Goal: Information Seeking & Learning: Learn about a topic

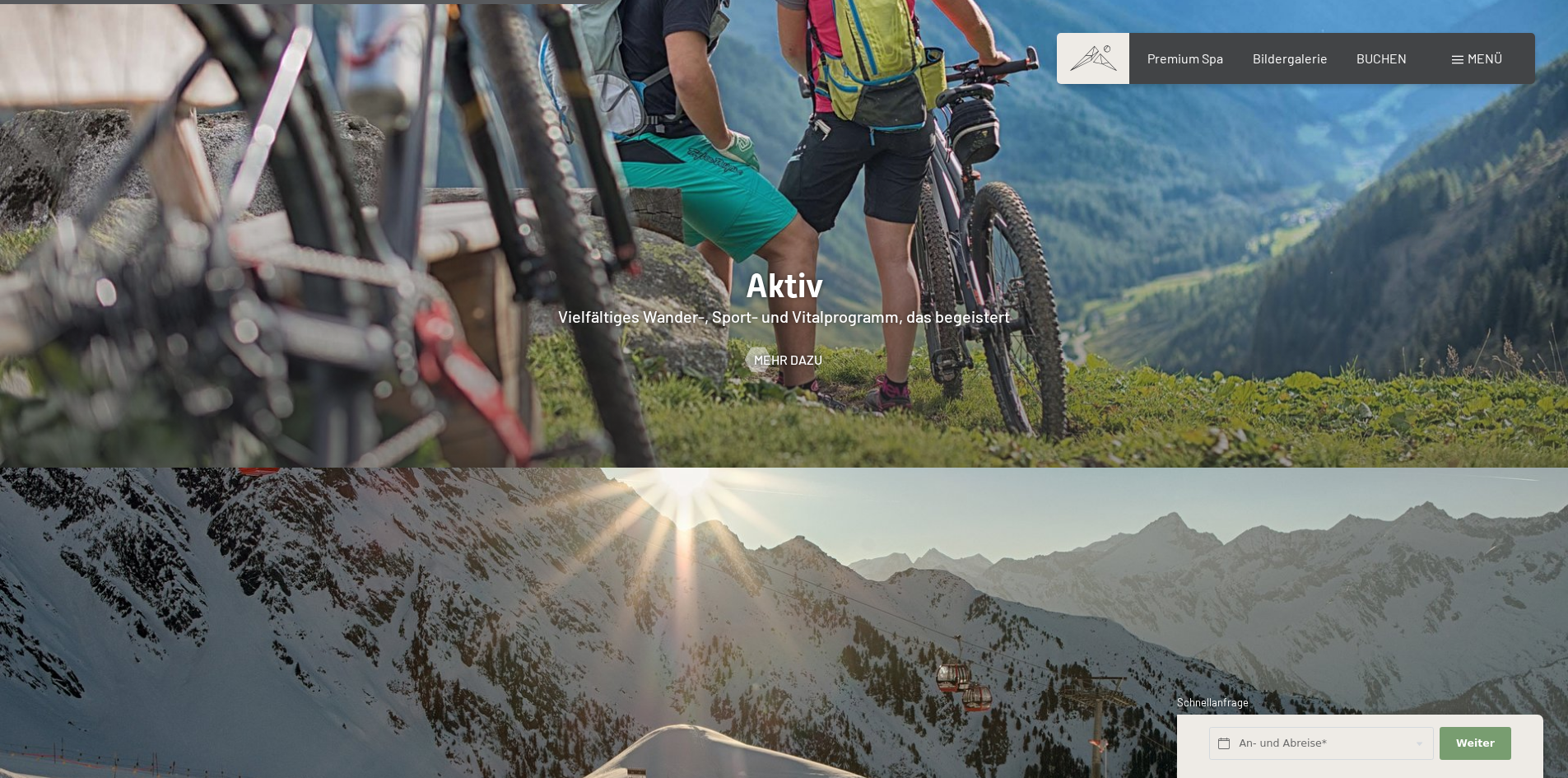
scroll to position [4115, 0]
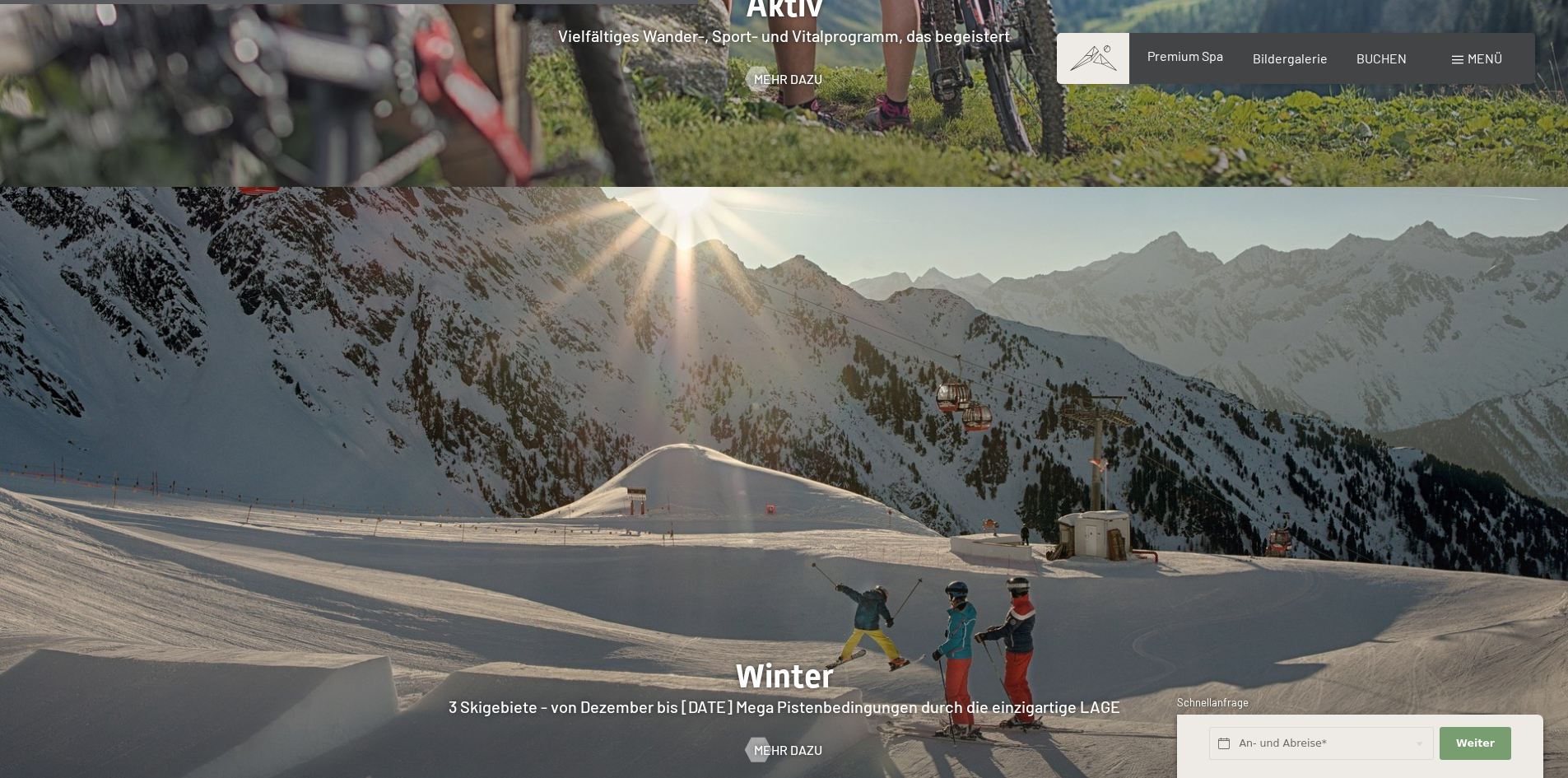
click at [1192, 56] on span "Premium Spa" at bounding box center [1185, 55] width 76 height 16
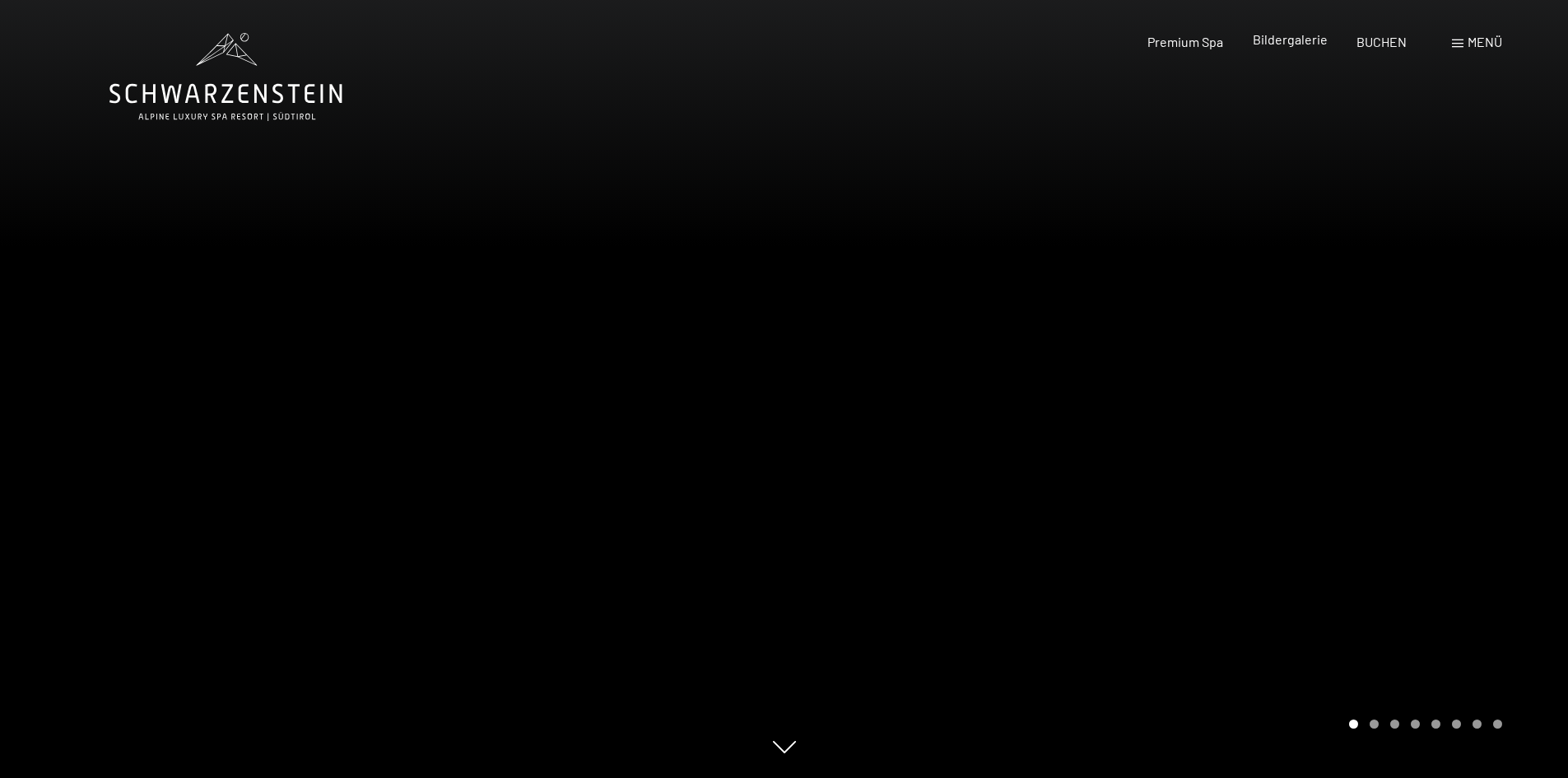
click at [1290, 35] on span "Bildergalerie" at bounding box center [1289, 40] width 75 height 16
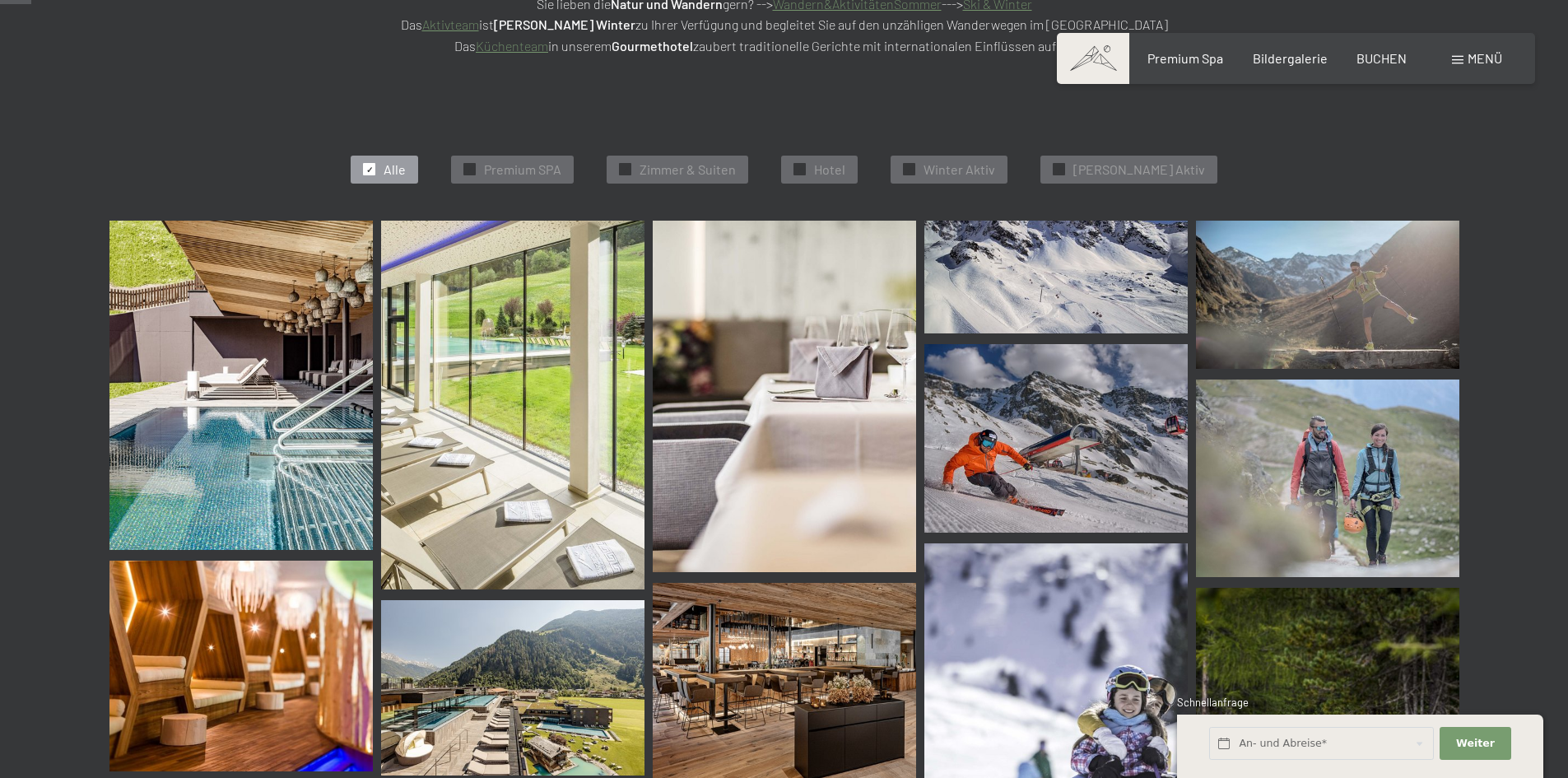
click at [241, 337] on img at bounding box center [240, 385] width 263 height 329
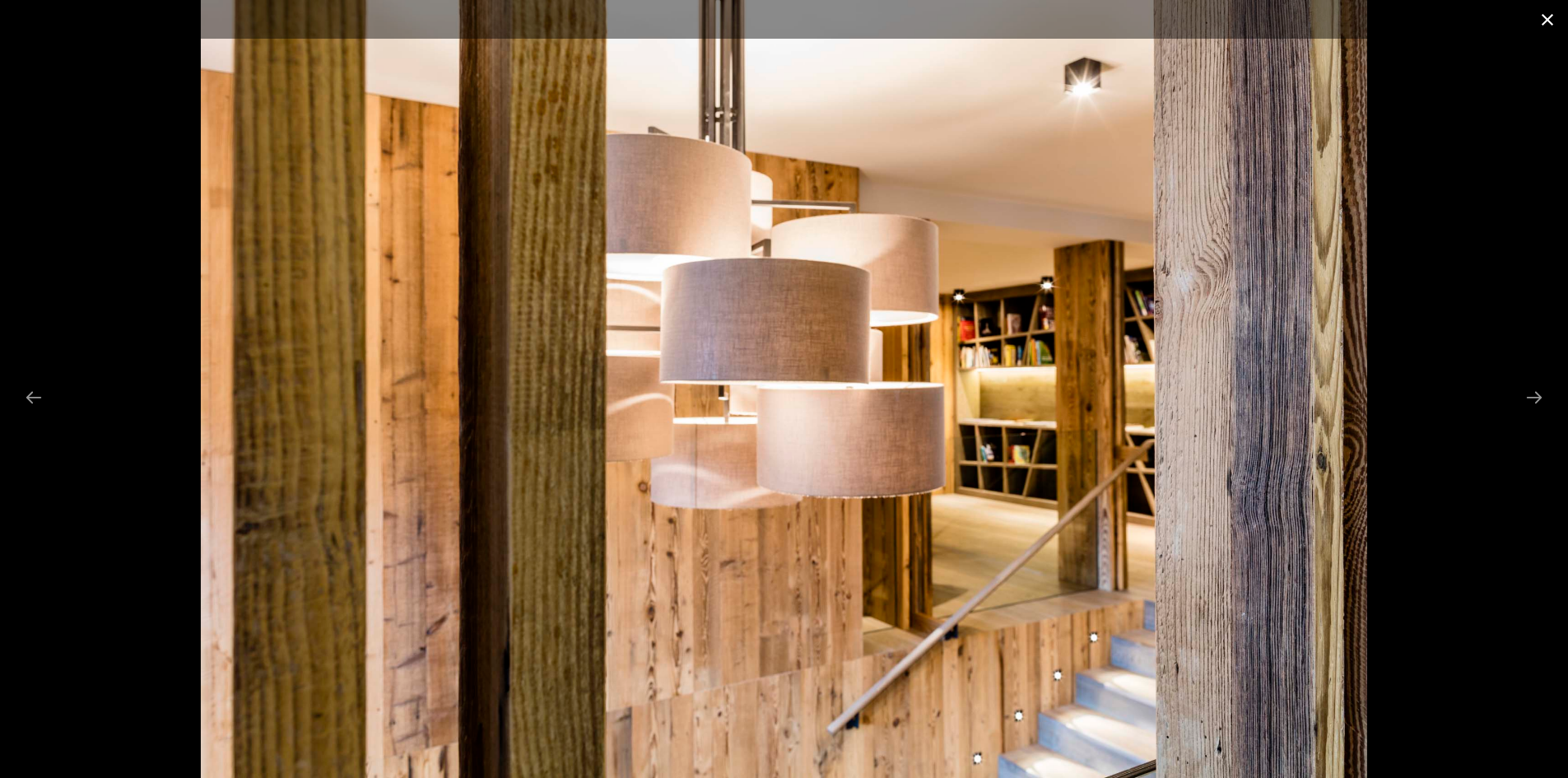
click at [1545, 18] on button "Close gallery" at bounding box center [1547, 19] width 41 height 39
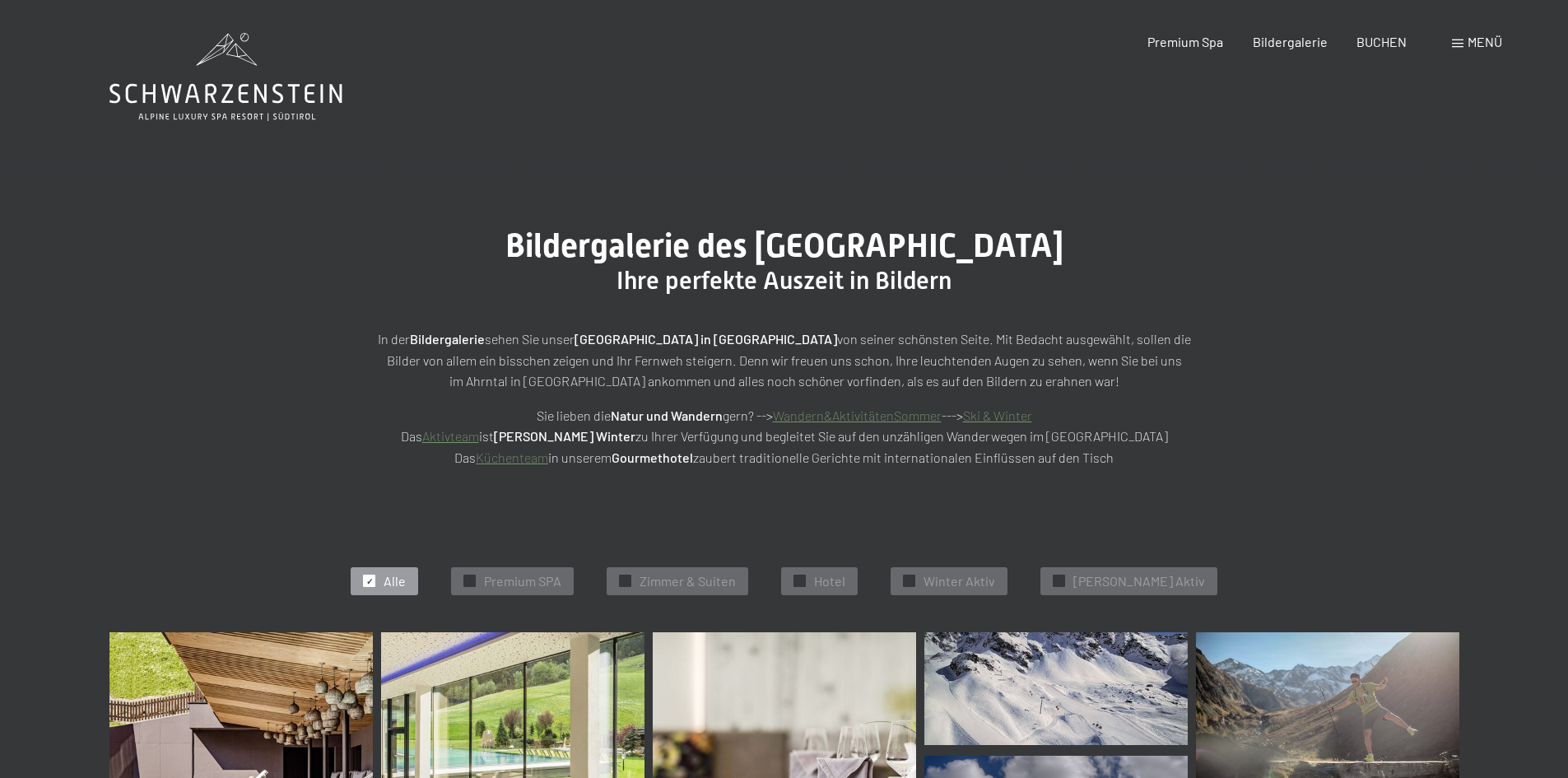
click at [1448, 48] on div "Buchen Anfragen Premium Spa Bildergalerie BUCHEN Menü DE IT EN Gutschein Bilder…" at bounding box center [1295, 41] width 413 height 18
click at [1455, 41] on span at bounding box center [1457, 43] width 11 height 8
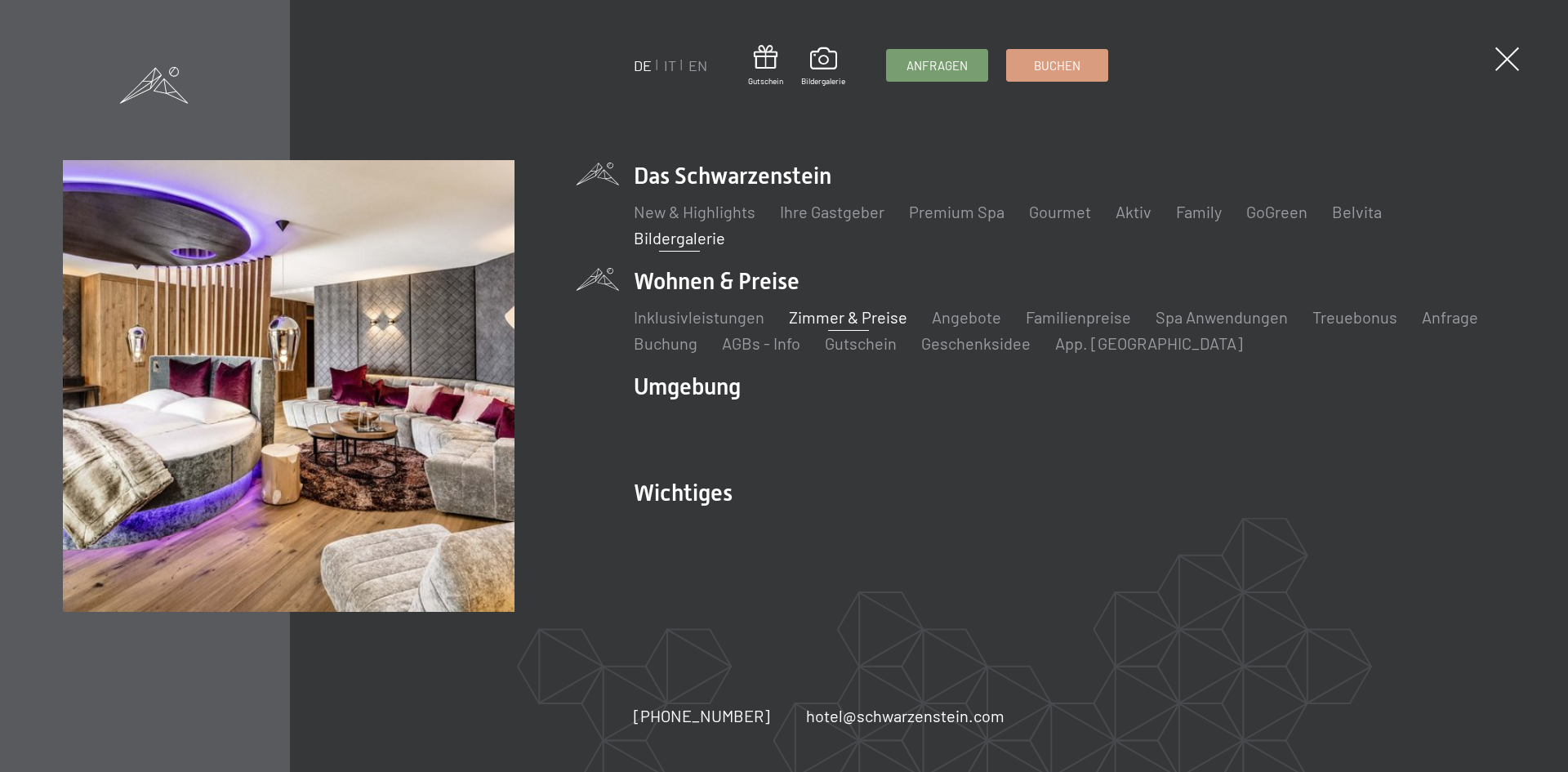
click at [836, 310] on link "Zimmer & Preise" at bounding box center [848, 317] width 119 height 19
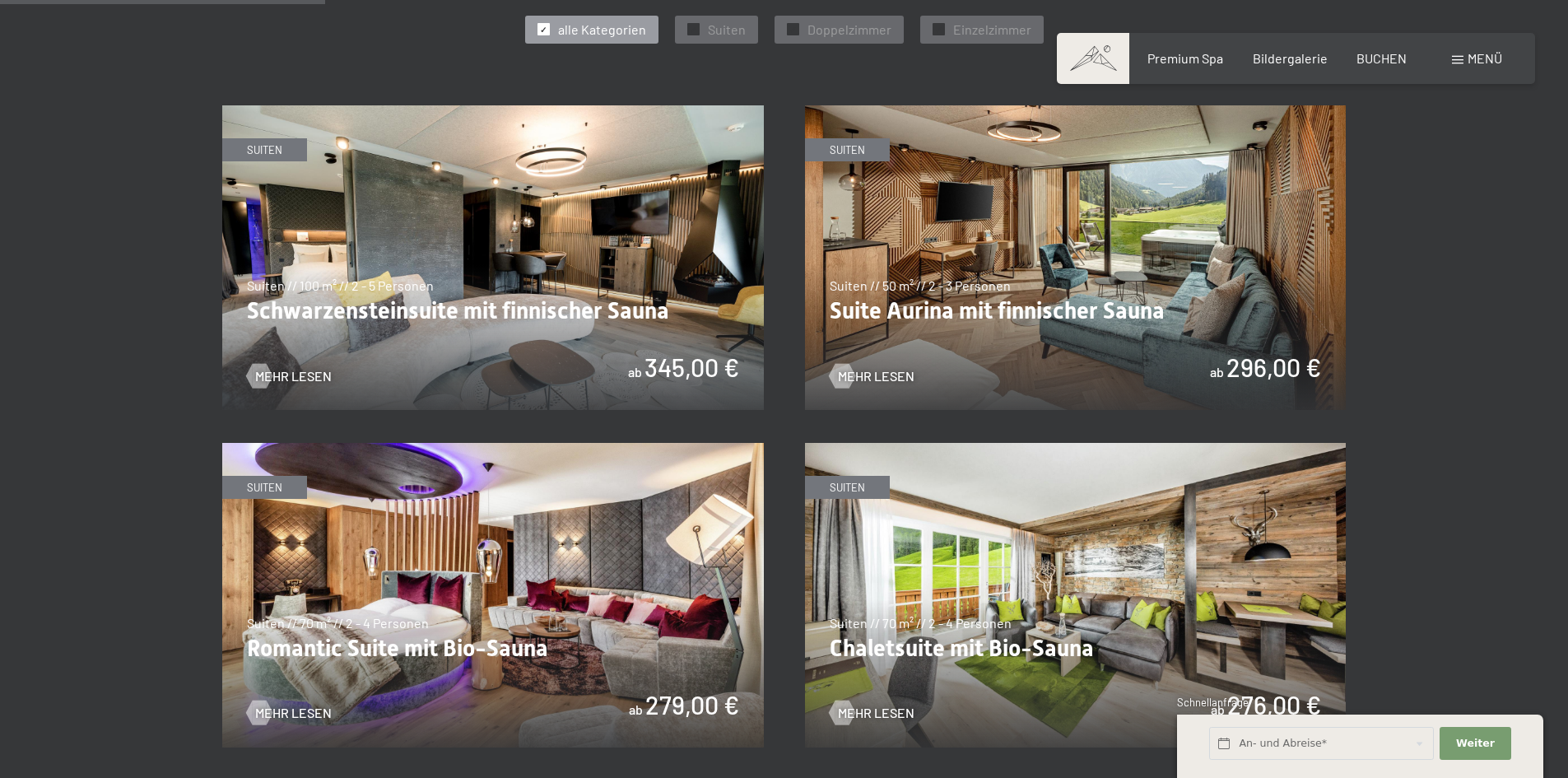
scroll to position [987, 0]
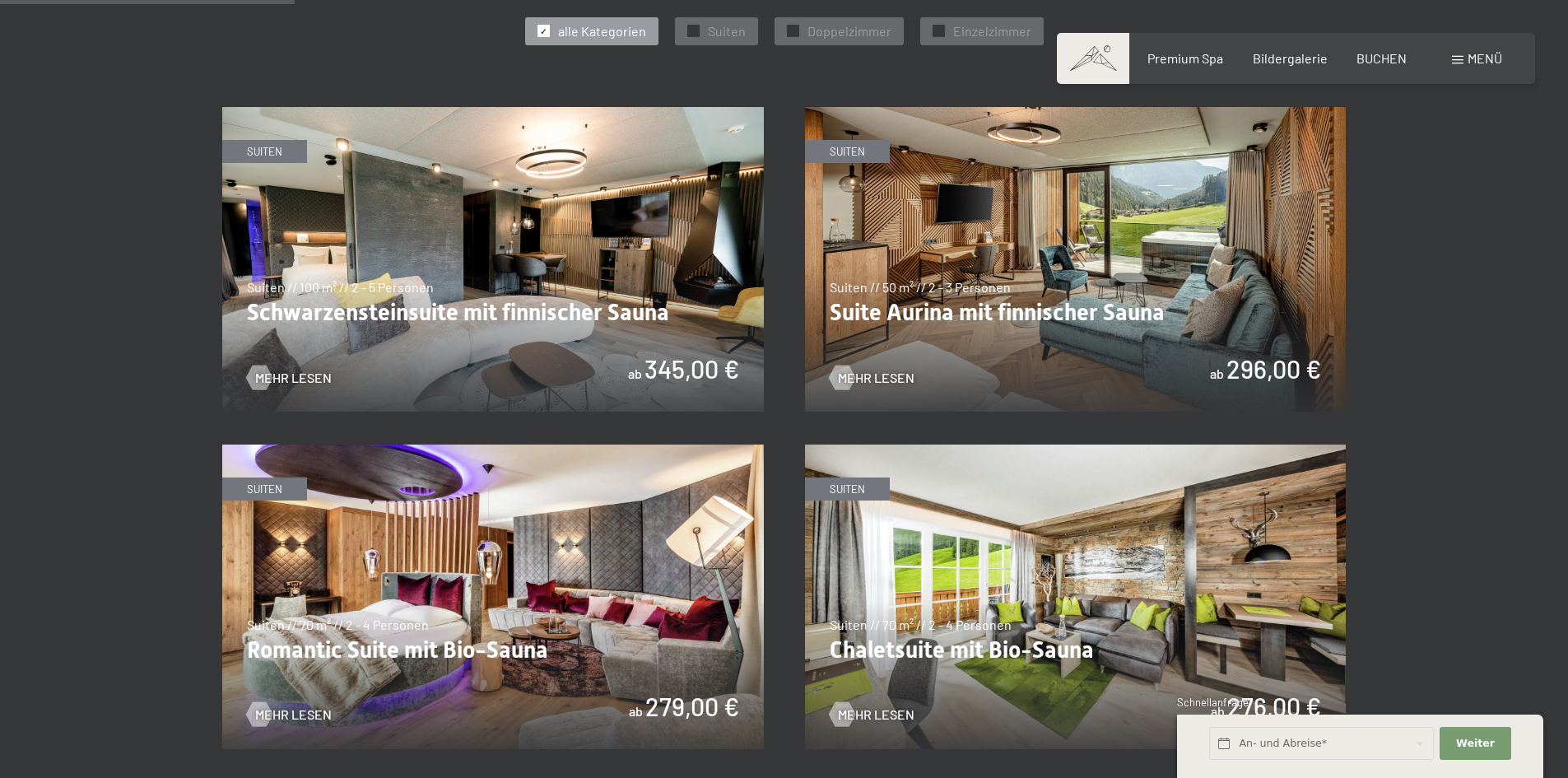
click at [567, 282] on img at bounding box center [493, 260] width 541 height 305
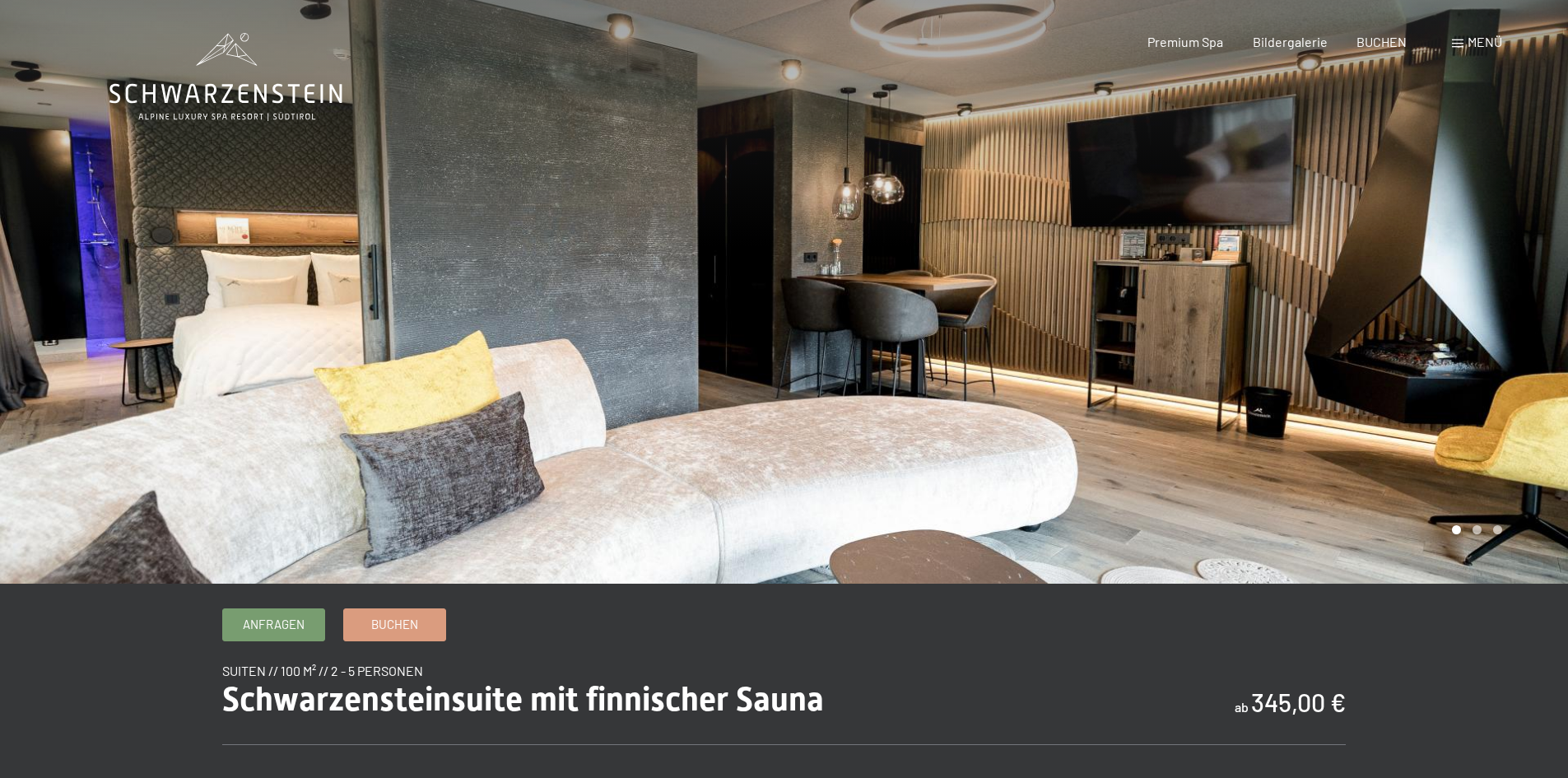
click at [706, 429] on span "Einwilligung Marketing*" at bounding box center [694, 437] width 136 height 17
click at [618, 429] on input "Einwilligung Marketing*" at bounding box center [610, 437] width 17 height 17
checkbox input "false"
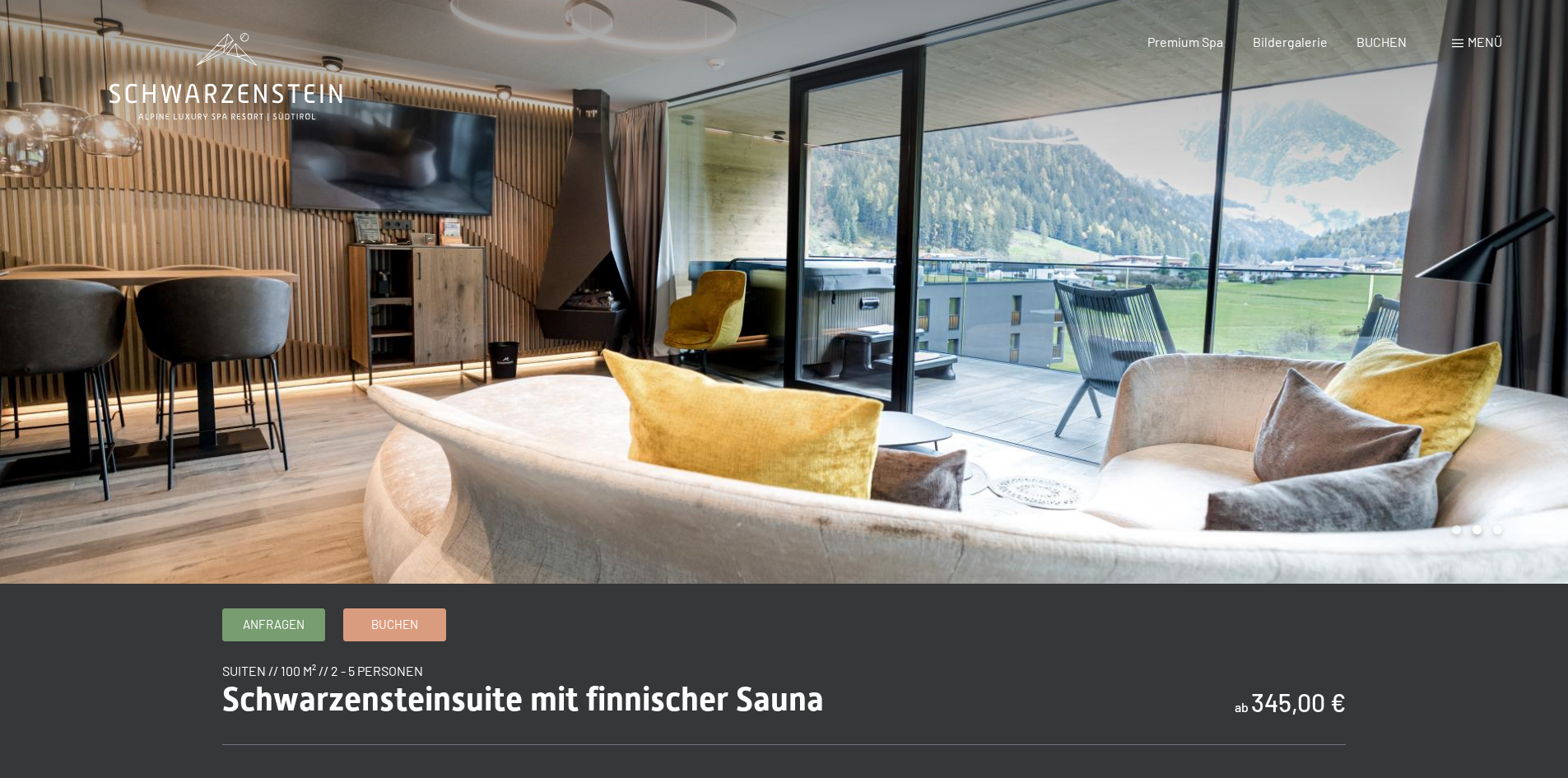
click at [1139, 444] on div at bounding box center [1176, 291] width 784 height 584
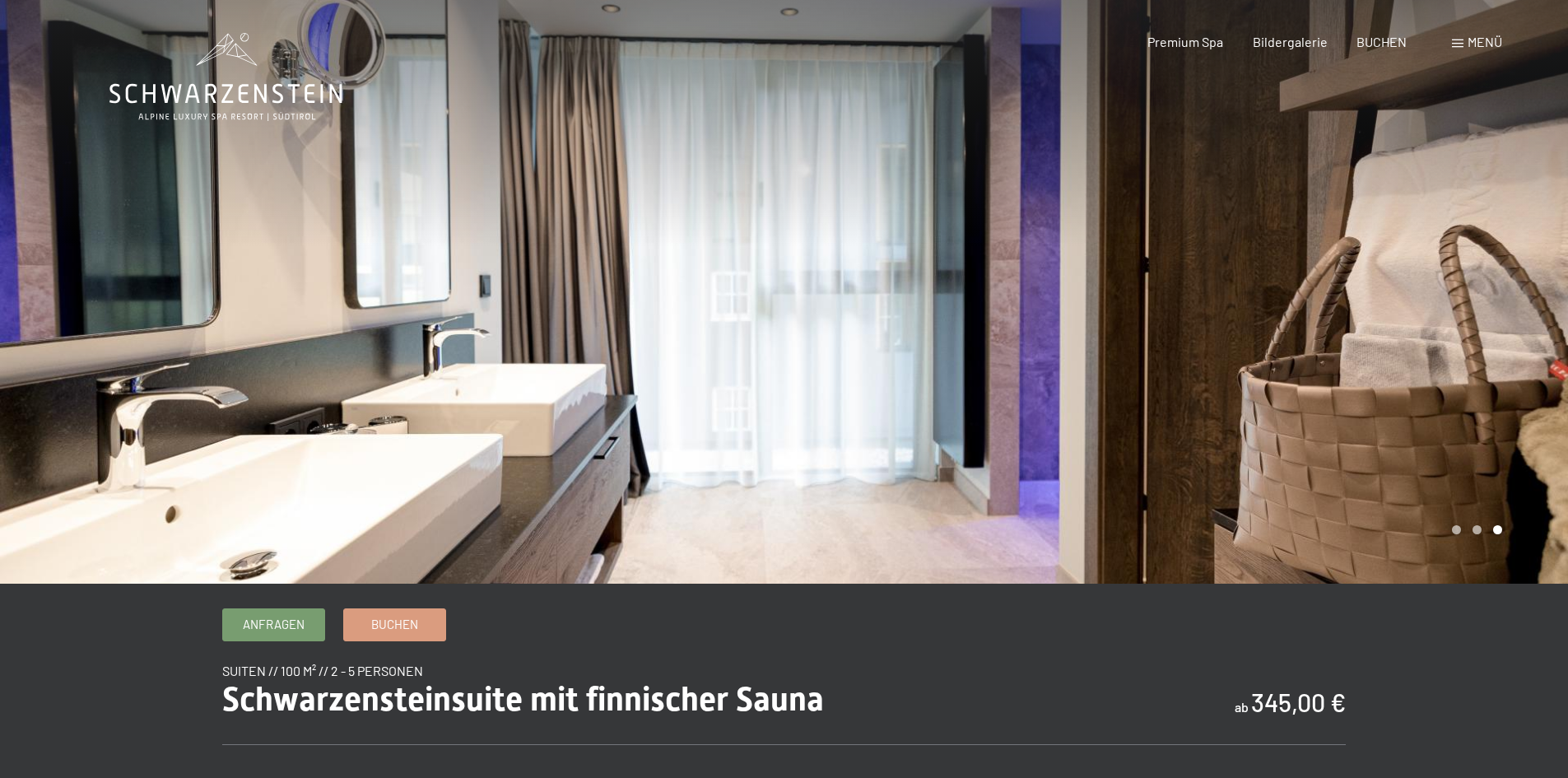
click at [1226, 410] on div at bounding box center [1176, 291] width 784 height 584
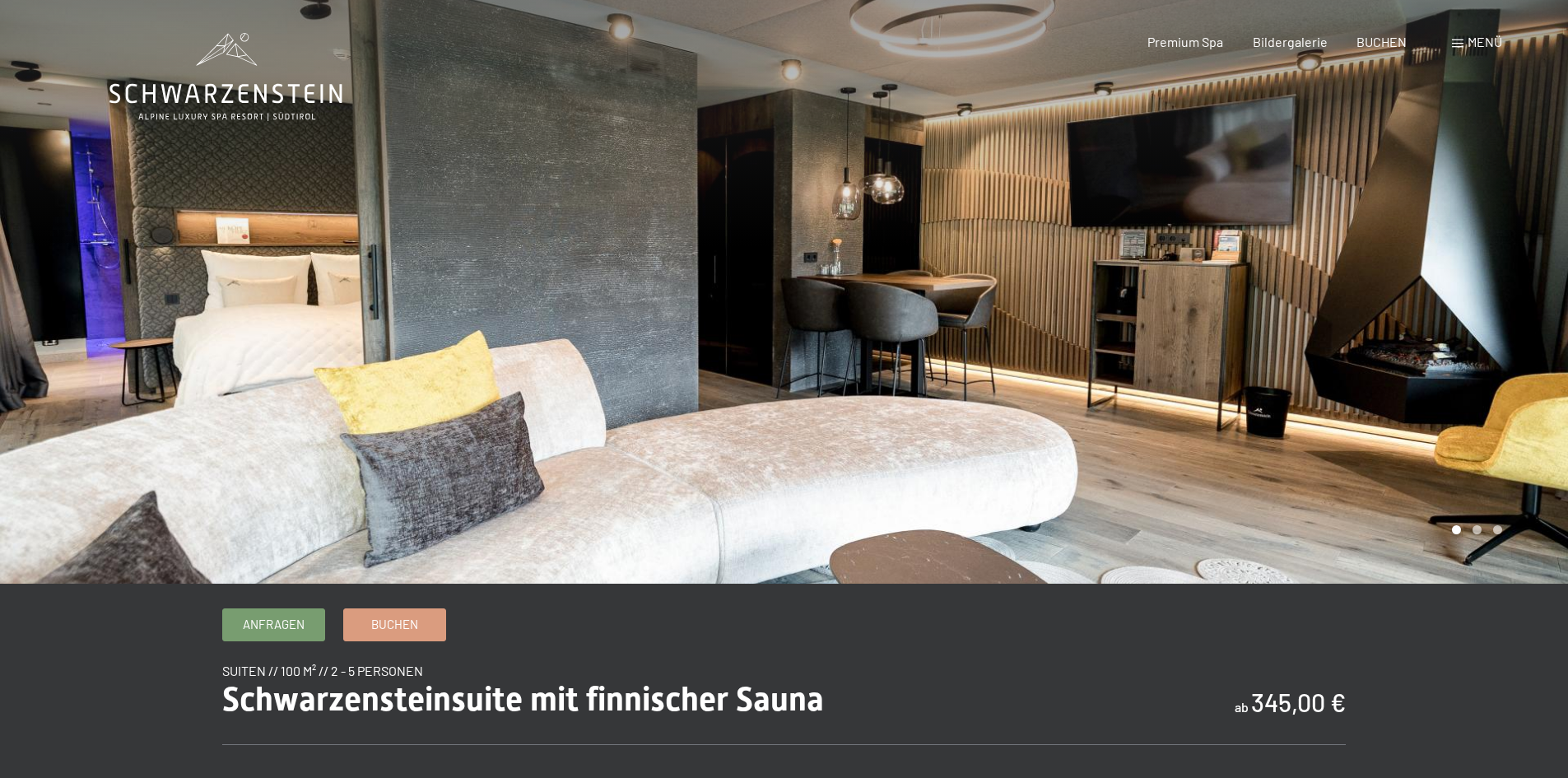
click at [1266, 377] on div at bounding box center [1176, 291] width 784 height 584
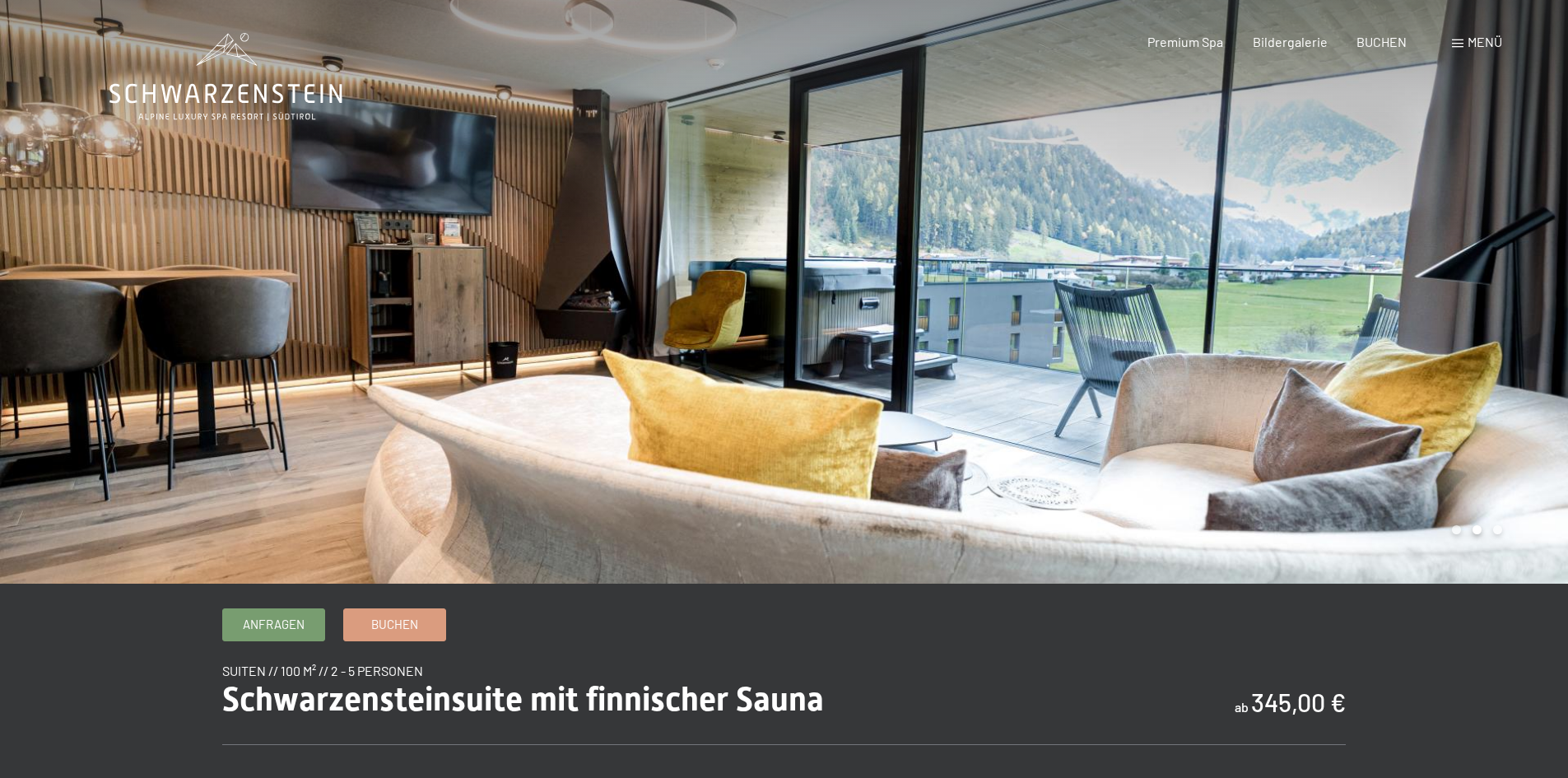
click at [1266, 377] on div at bounding box center [1176, 291] width 784 height 584
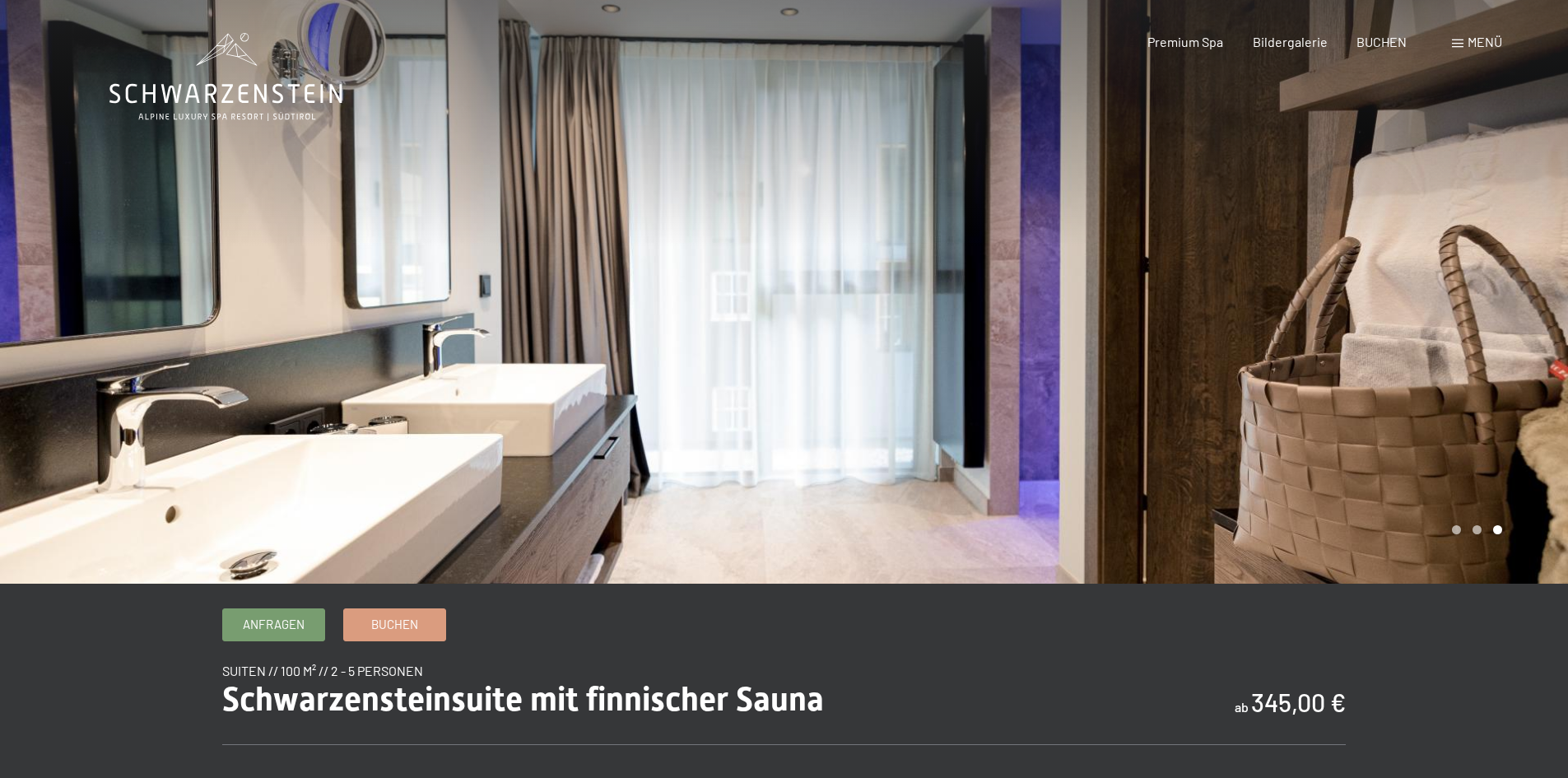
click at [1266, 377] on div at bounding box center [1176, 291] width 784 height 584
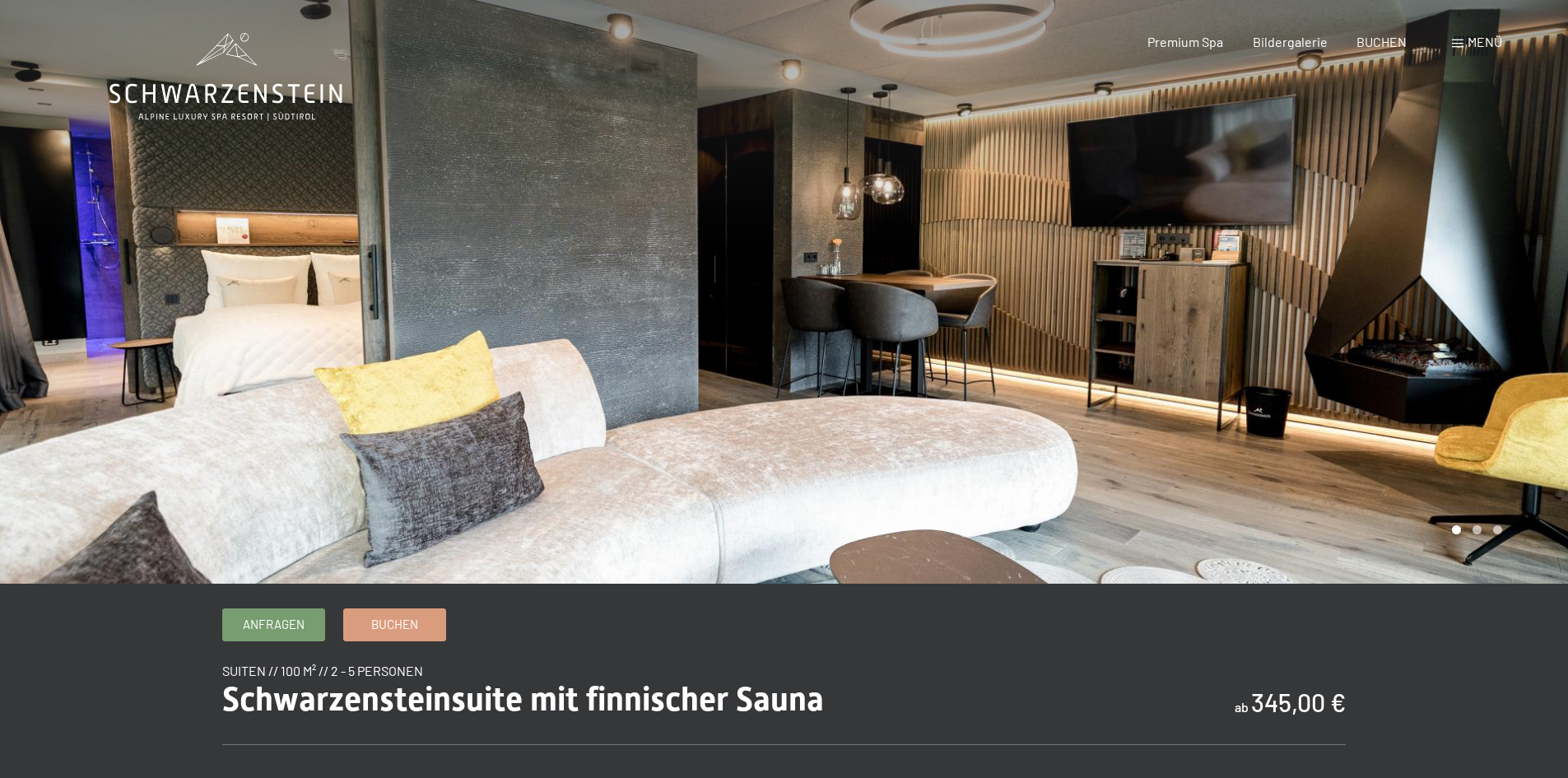
click at [1266, 377] on div at bounding box center [1176, 291] width 784 height 584
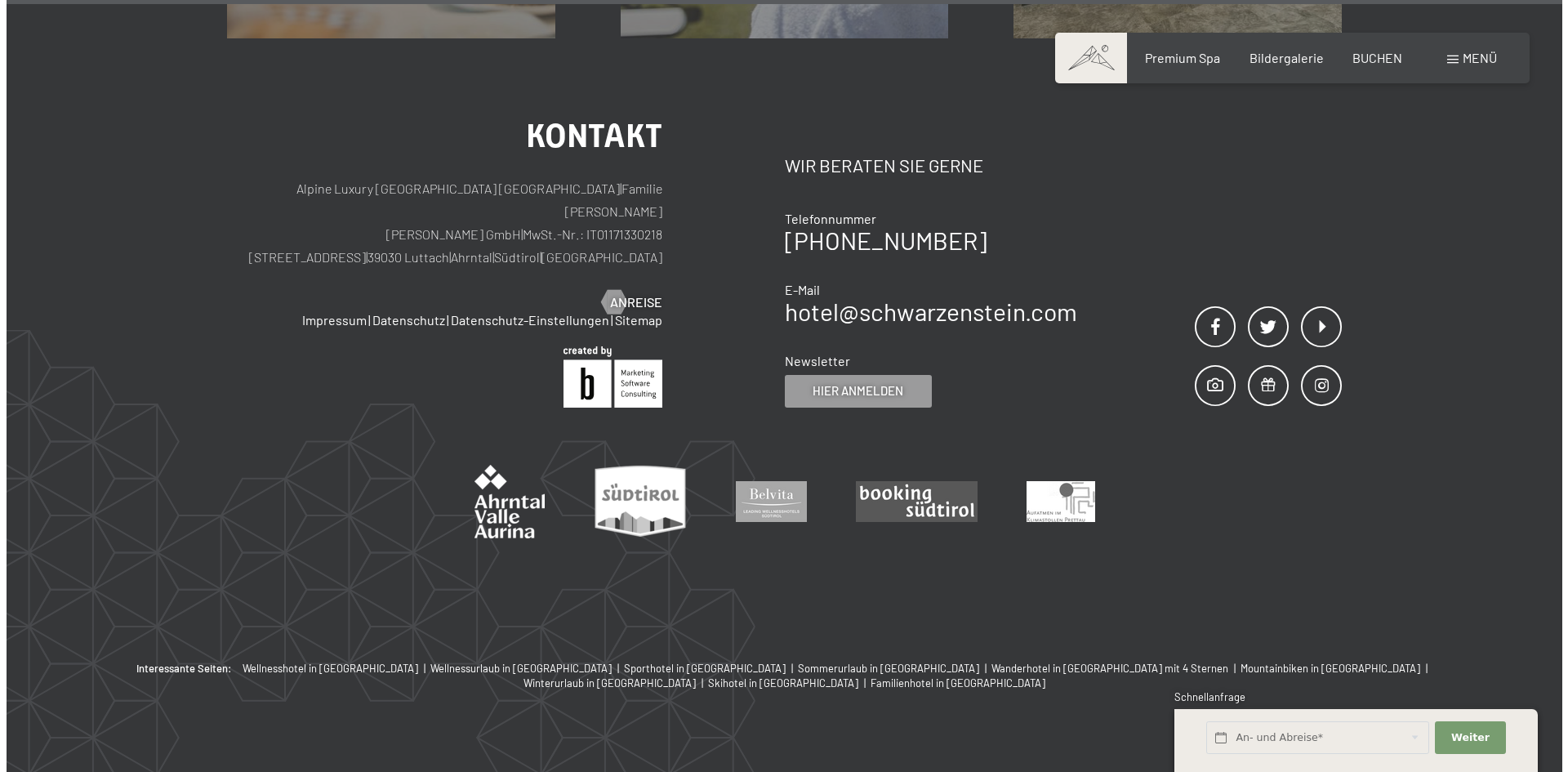
scroll to position [1571, 0]
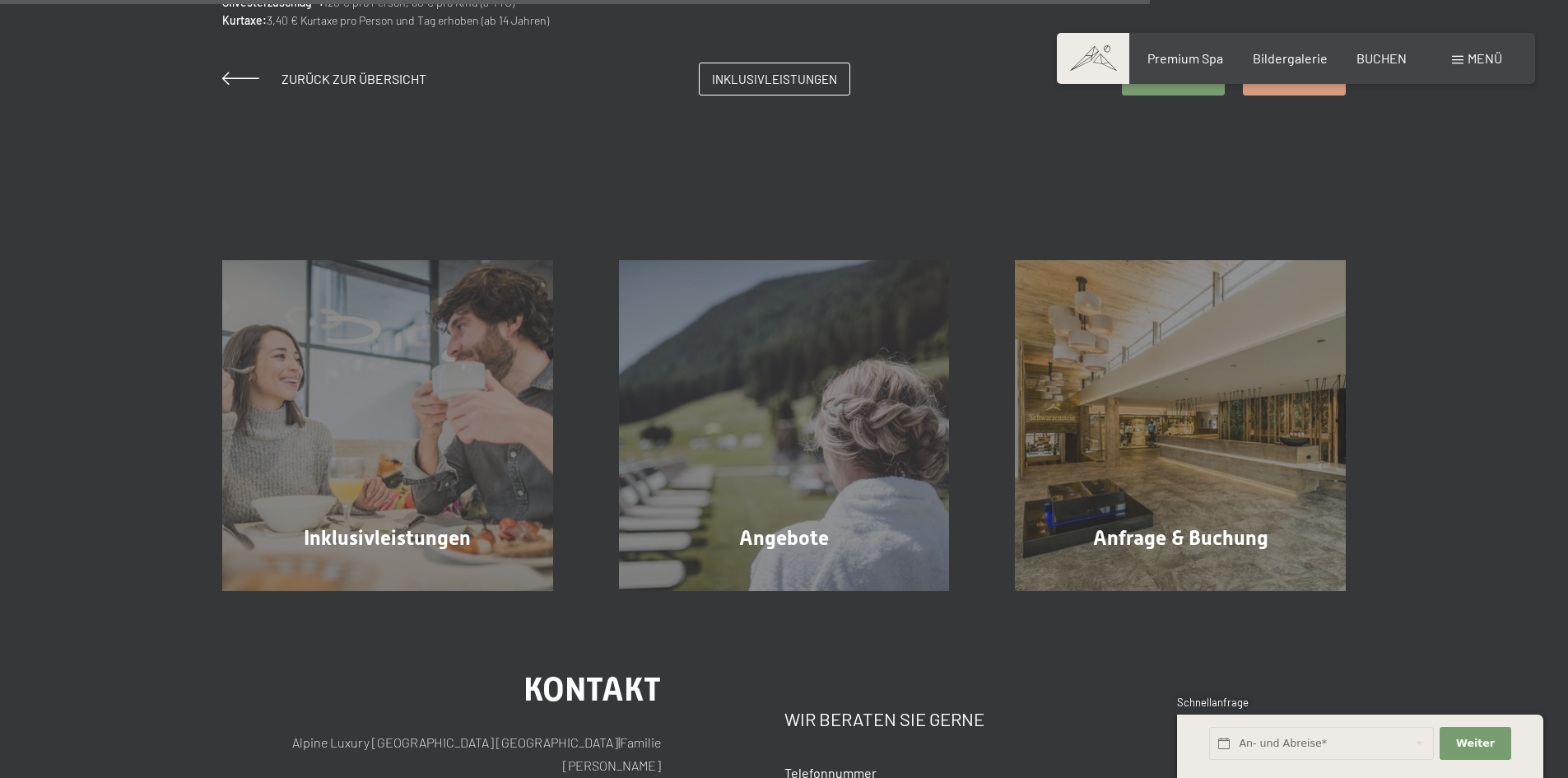
click at [1487, 57] on span "Menü" at bounding box center [1484, 58] width 34 height 16
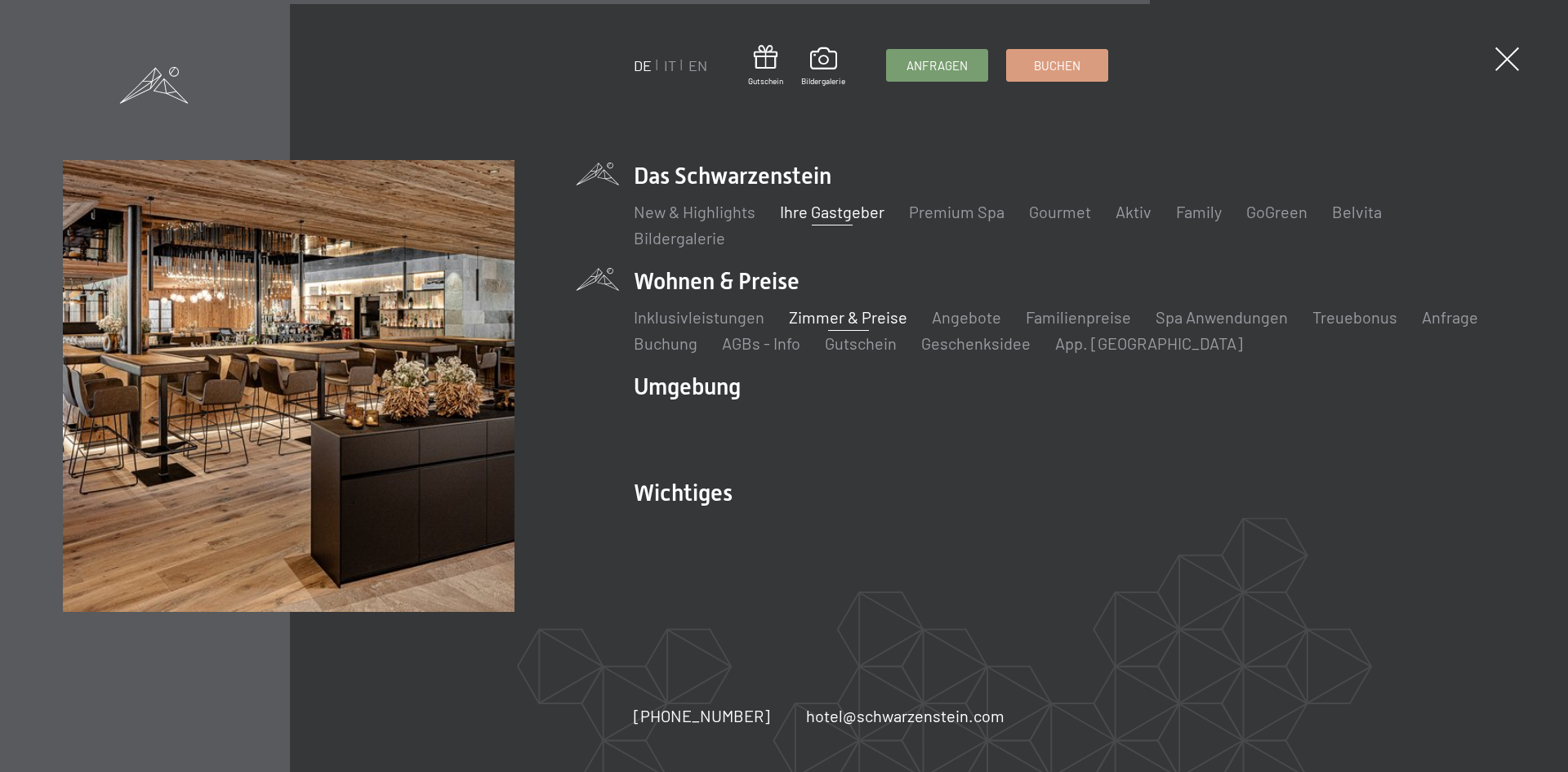
click at [826, 207] on link "Ihre Gastgeber" at bounding box center [832, 211] width 105 height 19
